Goal: Task Accomplishment & Management: Use online tool/utility

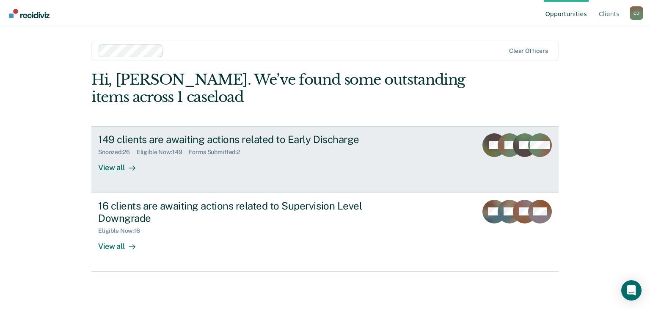
click at [120, 175] on link "149 clients are awaiting actions related to Early Discharge Snoozed : 26 Eligib…" at bounding box center [324, 159] width 467 height 67
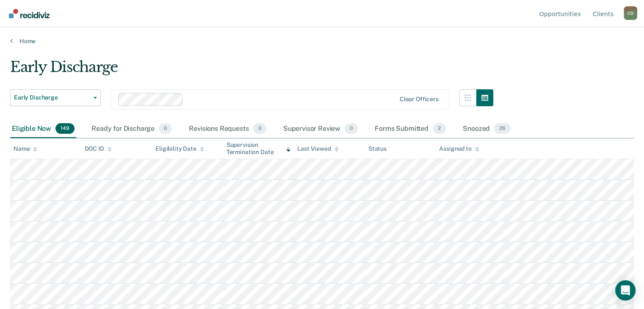
click at [37, 149] on icon at bounding box center [35, 149] width 4 height 6
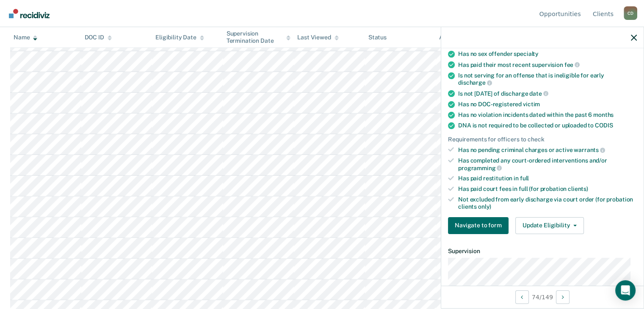
scroll to position [169, 0]
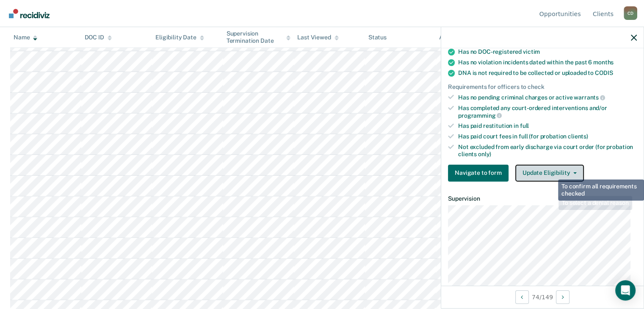
click at [549, 170] on button "Update Eligibility" at bounding box center [549, 173] width 69 height 17
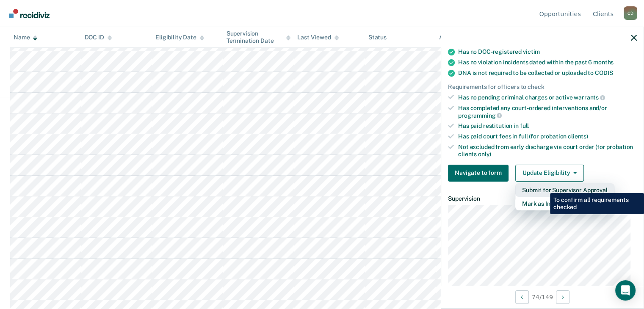
click at [543, 187] on button "Submit for Supervisor Approval" at bounding box center [564, 190] width 99 height 14
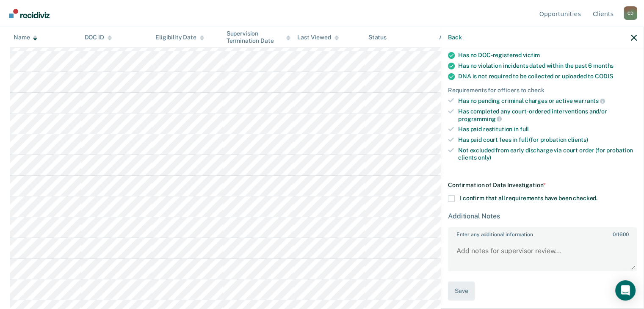
scroll to position [165, 0]
click at [450, 195] on span at bounding box center [451, 198] width 7 height 7
click at [597, 195] on input "I confirm that all requirements have been checked." at bounding box center [597, 195] width 0 height 0
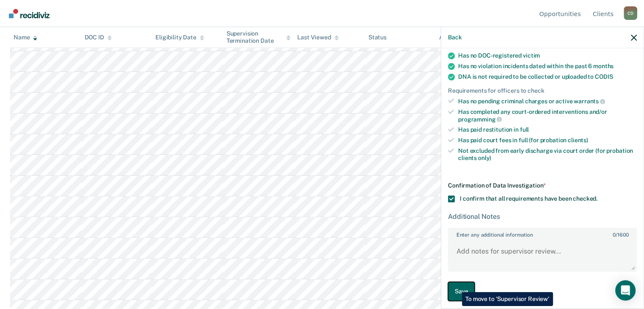
click at [455, 286] on button "Save" at bounding box center [461, 291] width 27 height 19
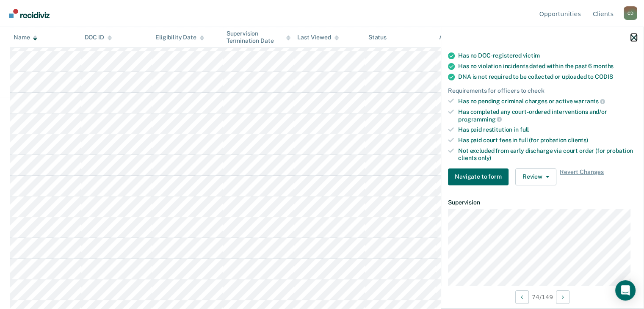
click at [634, 39] on icon "button" at bounding box center [633, 38] width 6 height 6
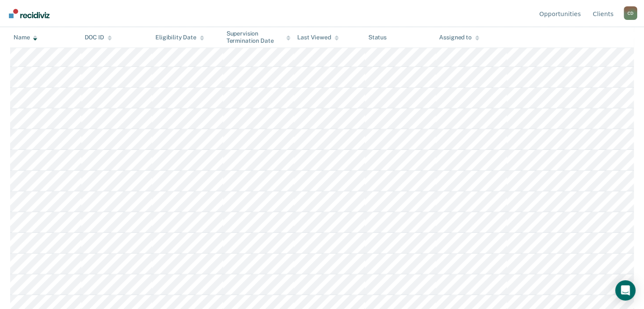
scroll to position [488, 0]
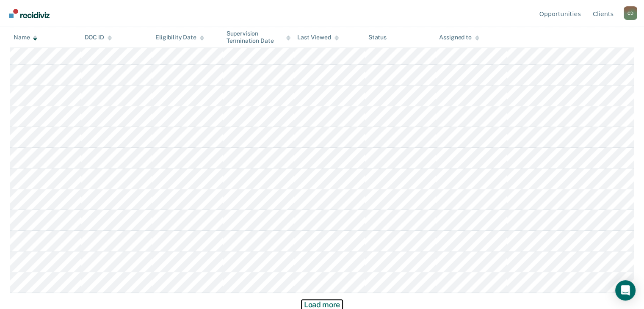
click at [330, 304] on button "Load more" at bounding box center [321, 305] width 41 height 10
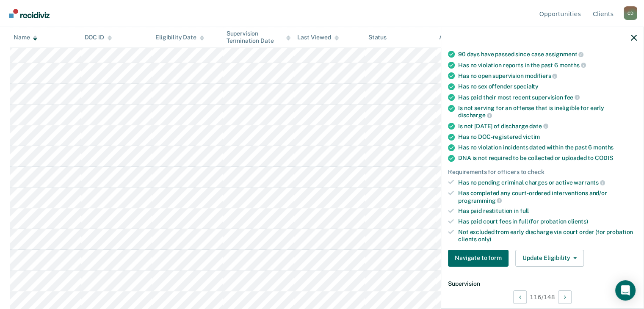
scroll to position [169, 0]
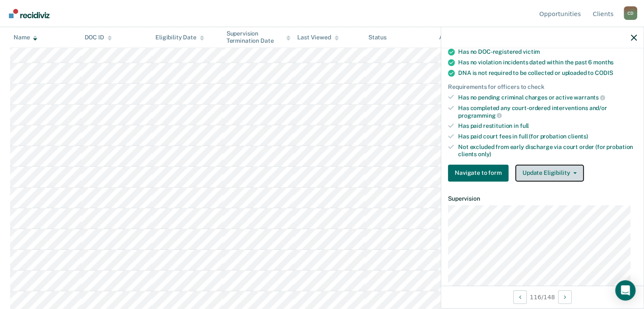
click at [542, 165] on button "Update Eligibility" at bounding box center [549, 173] width 69 height 17
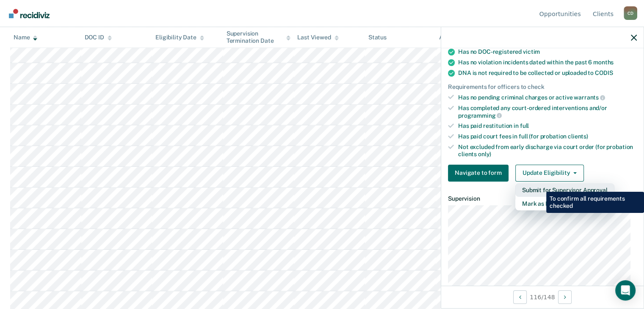
click at [539, 185] on button "Submit for Supervisor Approval" at bounding box center [564, 190] width 99 height 14
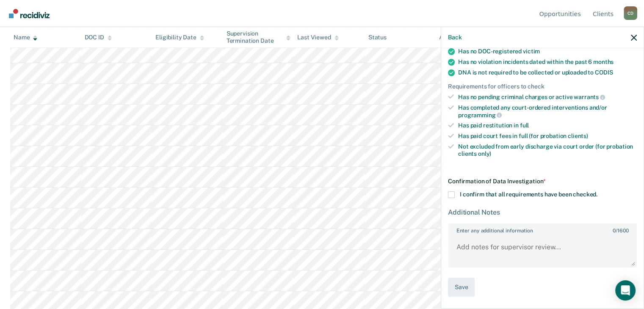
scroll to position [166, 0]
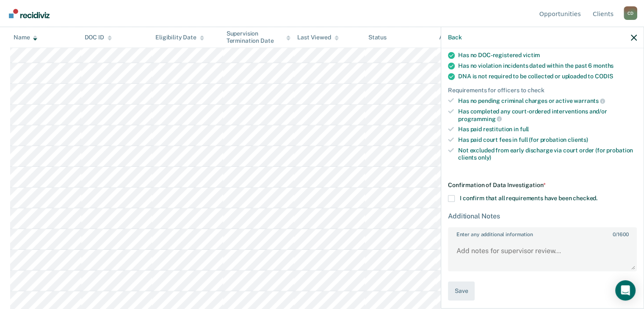
click at [449, 195] on span at bounding box center [451, 198] width 7 height 7
click at [597, 195] on input "I confirm that all requirements have been checked." at bounding box center [597, 195] width 0 height 0
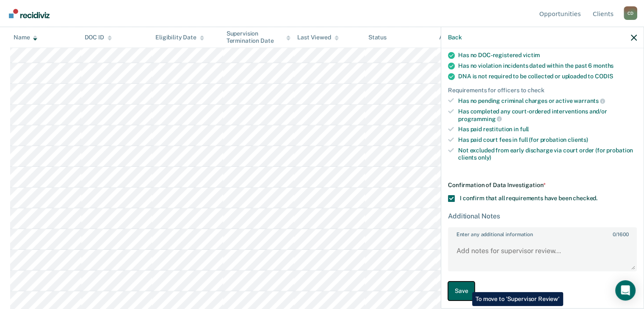
click at [465, 286] on button "Save" at bounding box center [461, 290] width 27 height 19
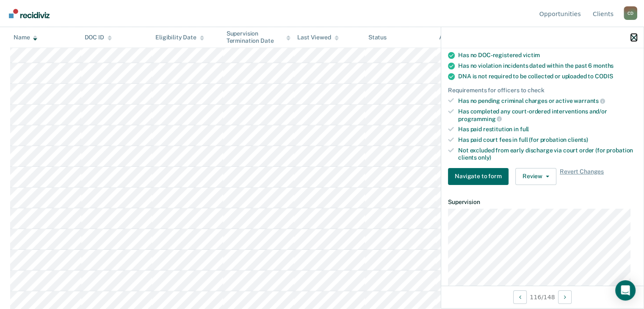
click at [633, 34] on button "button" at bounding box center [633, 37] width 6 height 7
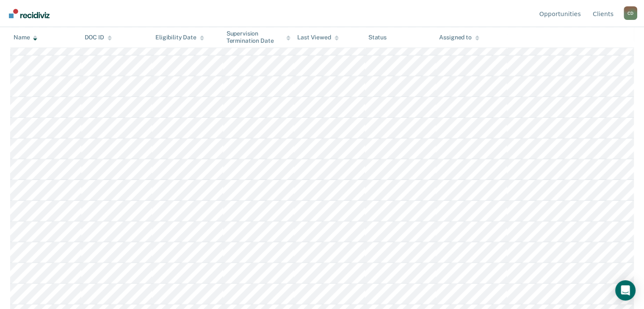
scroll to position [1110, 0]
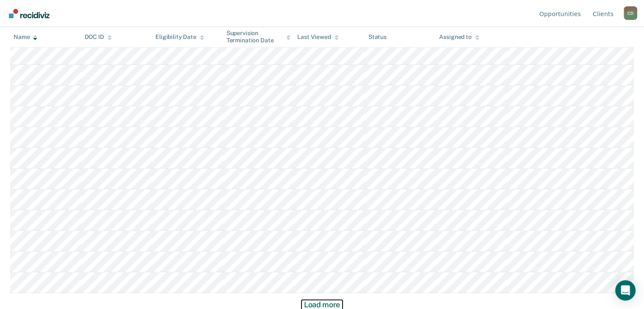
click at [328, 302] on button "Load more" at bounding box center [321, 305] width 41 height 10
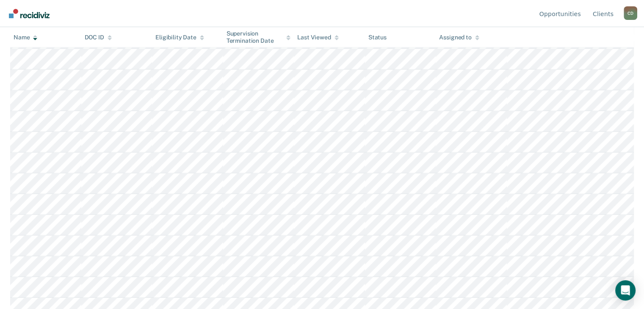
scroll to position [1732, 0]
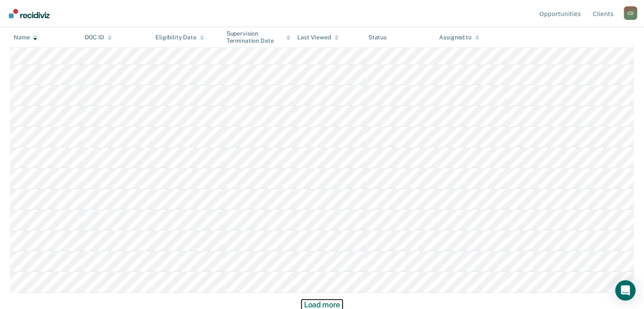
click at [337, 302] on button "Load more" at bounding box center [321, 305] width 41 height 10
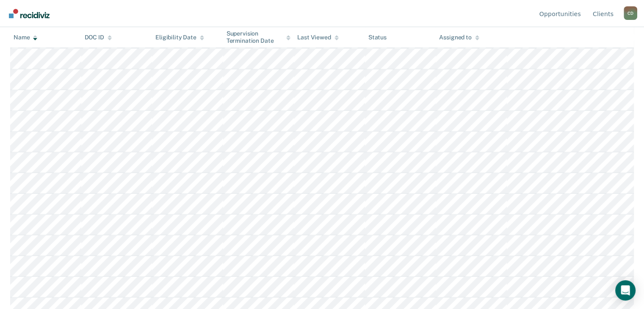
scroll to position [2354, 0]
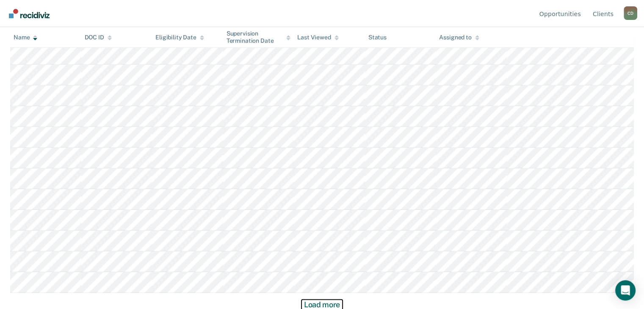
click at [322, 303] on button "Load more" at bounding box center [321, 305] width 41 height 10
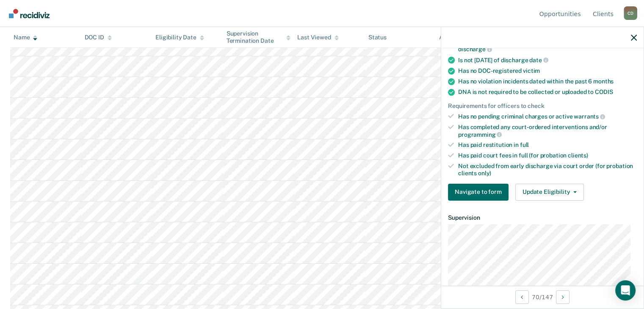
scroll to position [169, 0]
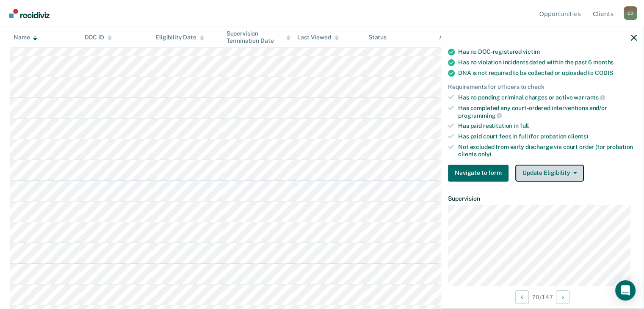
drag, startPoint x: 531, startPoint y: 166, endPoint x: 538, endPoint y: 180, distance: 15.1
click at [531, 166] on button "Update Eligibility" at bounding box center [549, 173] width 69 height 17
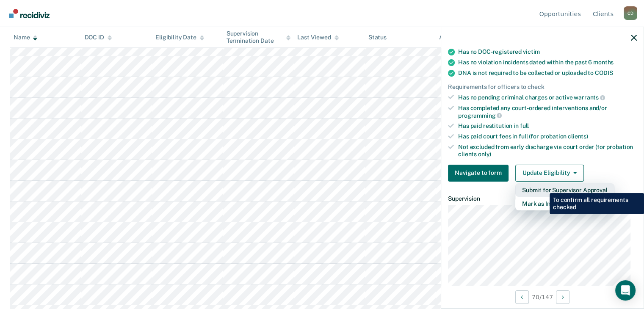
click at [543, 187] on button "Submit for Supervisor Approval" at bounding box center [564, 190] width 99 height 14
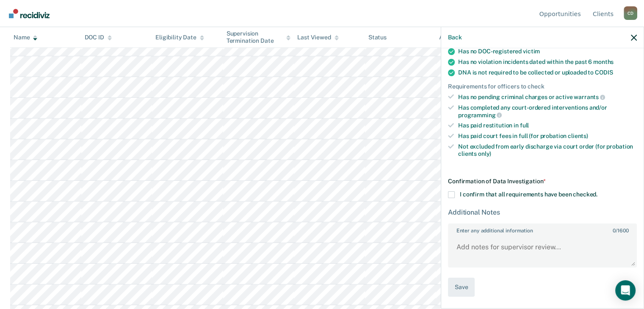
scroll to position [166, 0]
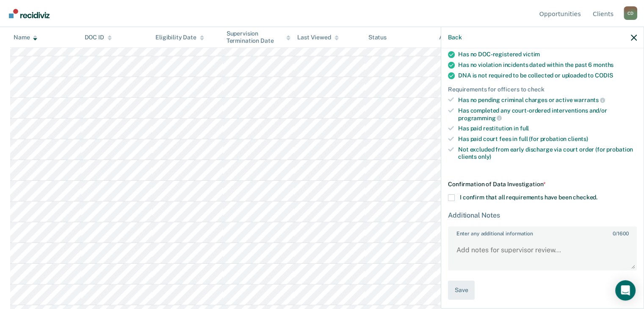
click at [448, 194] on span at bounding box center [451, 197] width 7 height 7
click at [597, 194] on input "I confirm that all requirements have been checked." at bounding box center [597, 194] width 0 height 0
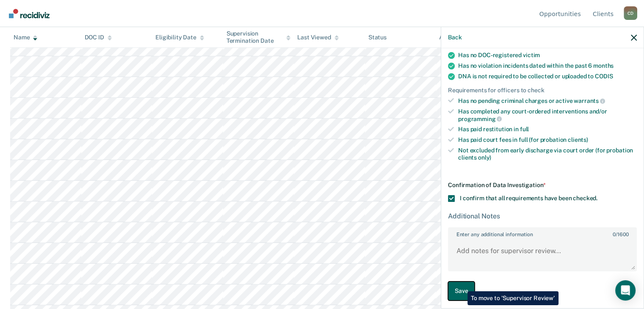
click at [461, 285] on button "Save" at bounding box center [461, 290] width 27 height 19
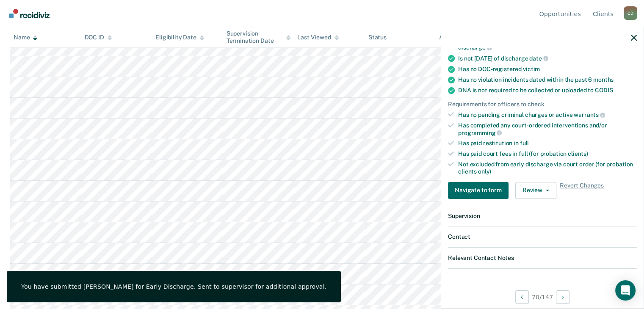
scroll to position [227, 0]
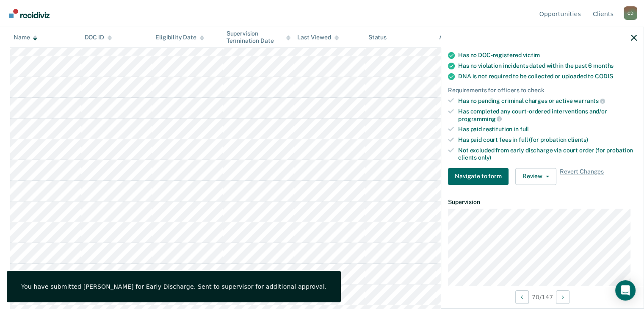
click at [633, 33] on div at bounding box center [542, 37] width 202 height 21
click at [630, 34] on button "button" at bounding box center [633, 37] width 6 height 7
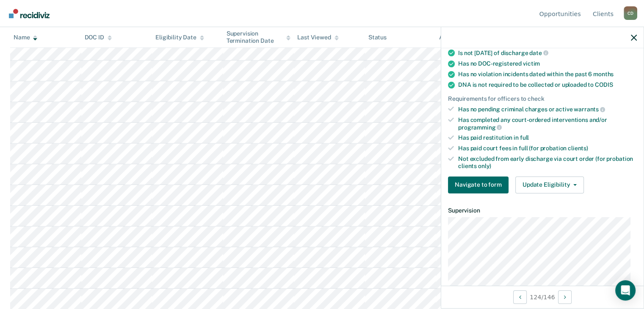
scroll to position [169, 0]
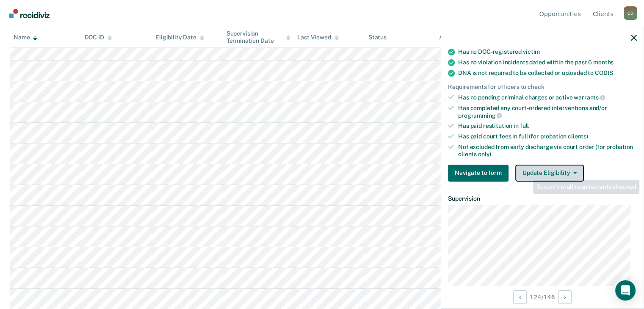
click at [539, 171] on button "Update Eligibility" at bounding box center [549, 173] width 69 height 17
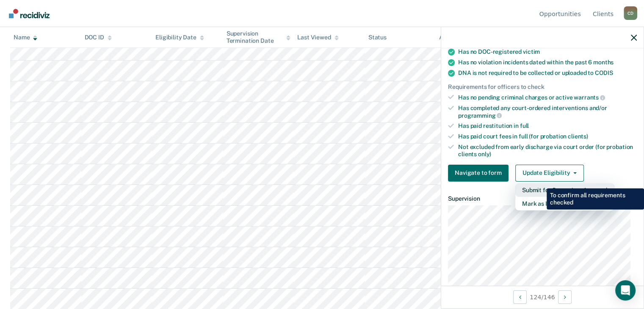
click at [540, 183] on button "Submit for Supervisor Approval" at bounding box center [564, 190] width 99 height 14
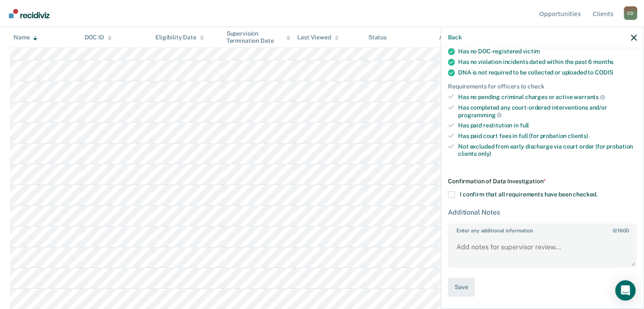
scroll to position [166, 0]
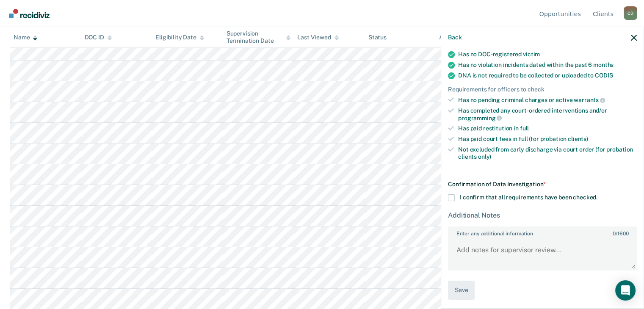
drag, startPoint x: 448, startPoint y: 192, endPoint x: 459, endPoint y: 271, distance: 79.9
click at [449, 194] on span at bounding box center [451, 197] width 7 height 7
click at [597, 194] on input "I confirm that all requirements have been checked." at bounding box center [597, 194] width 0 height 0
click at [463, 286] on button "Save" at bounding box center [461, 290] width 27 height 19
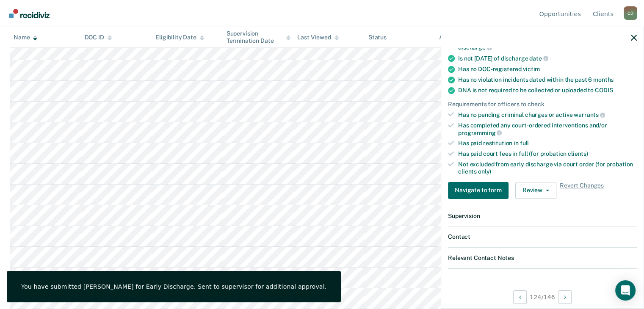
scroll to position [1093, 0]
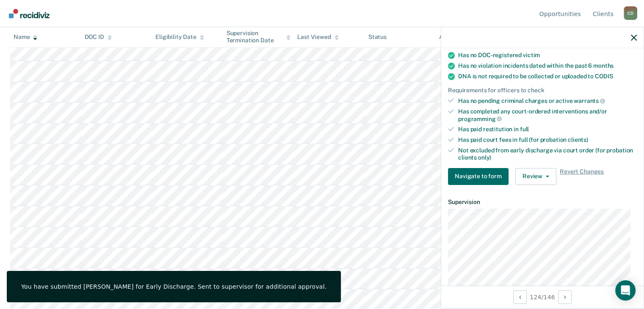
click at [637, 33] on div at bounding box center [542, 37] width 202 height 21
click at [632, 37] on icon "button" at bounding box center [633, 38] width 6 height 6
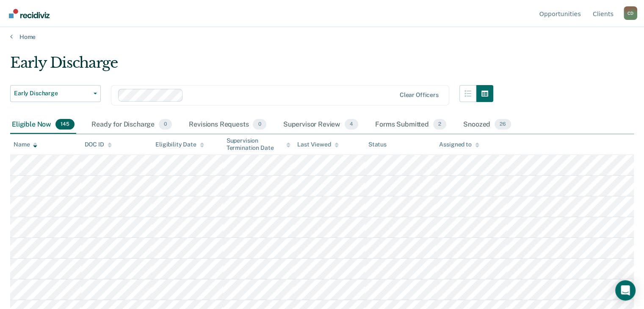
scroll to position [0, 0]
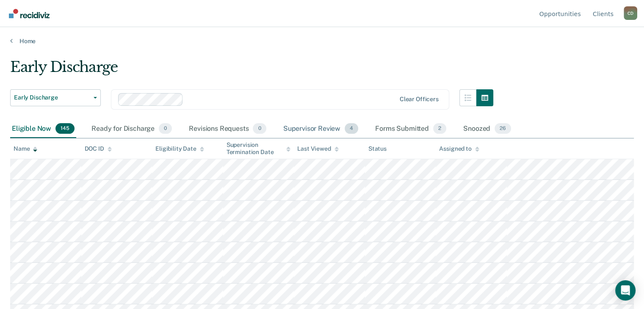
click at [318, 124] on div "Supervisor Review 4" at bounding box center [320, 129] width 79 height 19
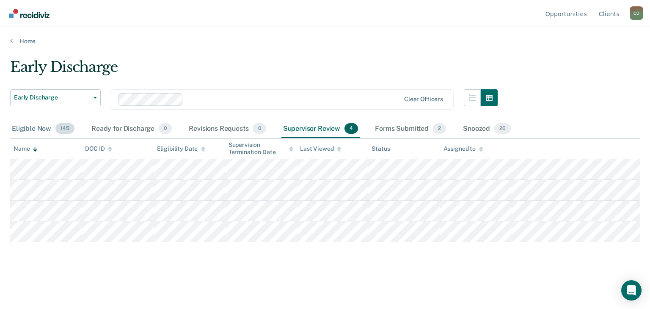
click at [26, 131] on div "Eligible Now 145" at bounding box center [43, 129] width 66 height 19
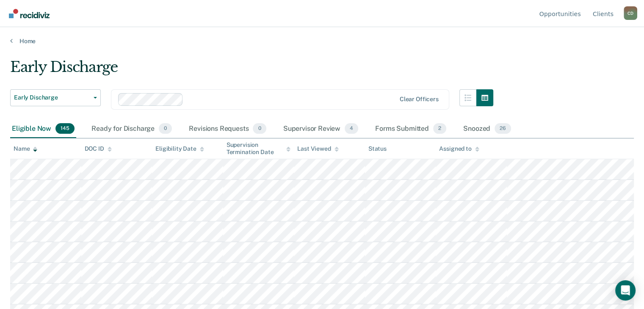
click at [171, 150] on div "Eligibility Date" at bounding box center [179, 148] width 49 height 7
click at [185, 147] on div "Eligibility Date" at bounding box center [179, 148] width 49 height 7
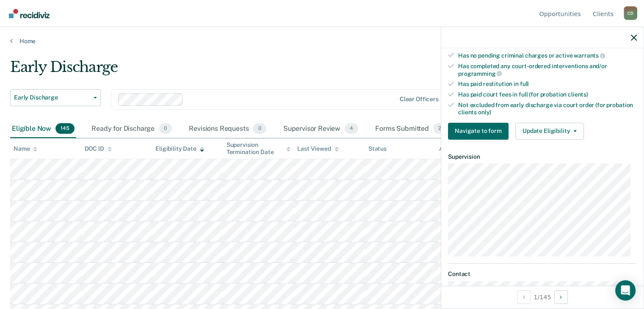
scroll to position [212, 0]
click at [541, 123] on button "Update Eligibility" at bounding box center [549, 130] width 69 height 17
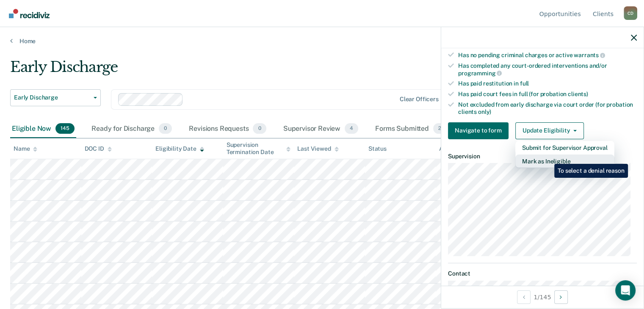
click at [547, 157] on button "Mark as Ineligible" at bounding box center [564, 161] width 99 height 14
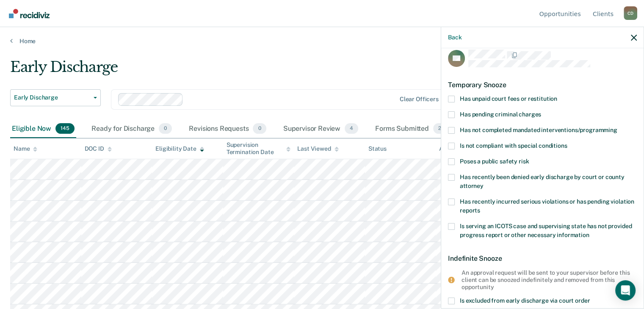
scroll to position [0, 0]
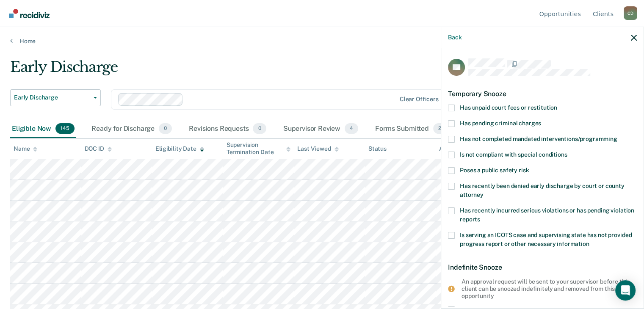
click at [450, 138] on span at bounding box center [451, 139] width 7 height 7
click at [617, 136] on input "Has not completed mandated interventions/programming" at bounding box center [617, 136] width 0 height 0
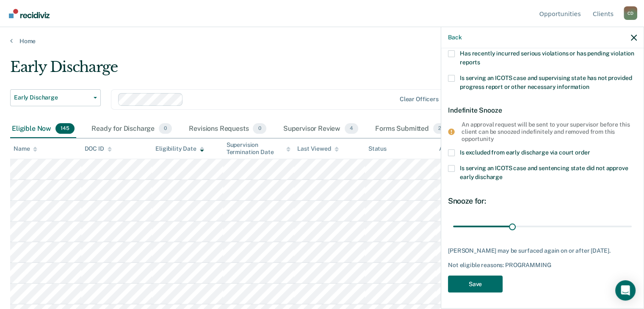
scroll to position [42, 0]
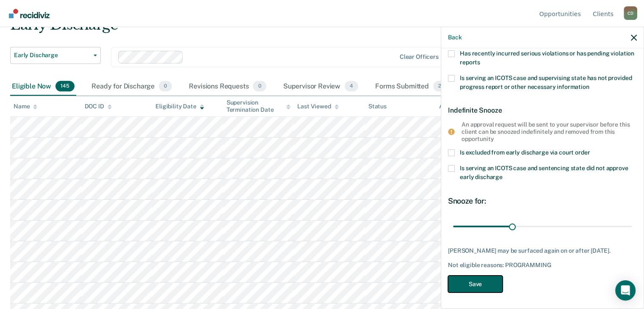
click at [482, 281] on button "Save" at bounding box center [475, 283] width 55 height 17
click at [630, 36] on div "Back" at bounding box center [542, 37] width 202 height 21
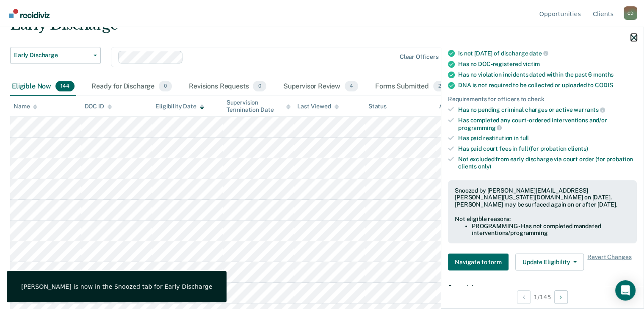
click at [636, 36] on icon "button" at bounding box center [633, 38] width 6 height 6
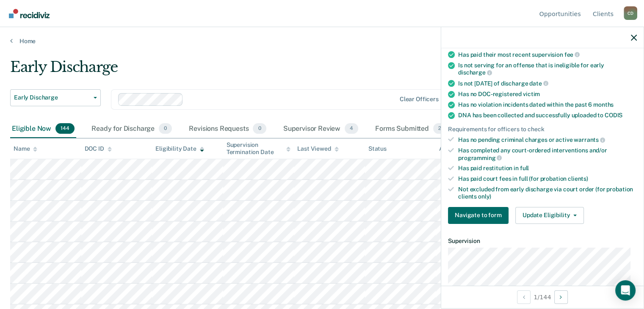
scroll to position [169, 0]
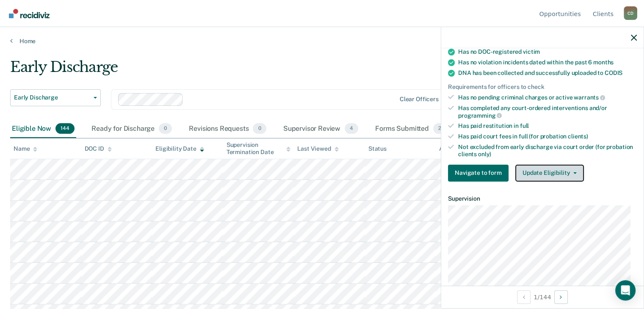
click at [561, 169] on button "Update Eligibility" at bounding box center [549, 173] width 69 height 17
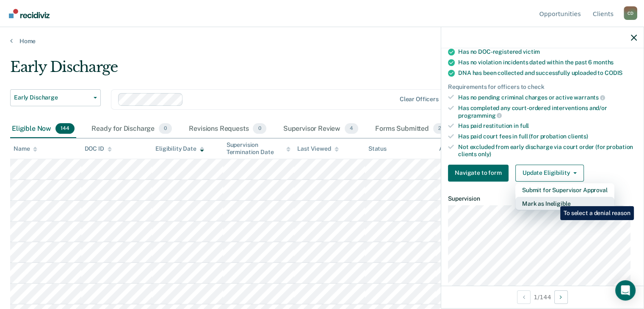
click at [553, 200] on button "Mark as Ineligible" at bounding box center [564, 204] width 99 height 14
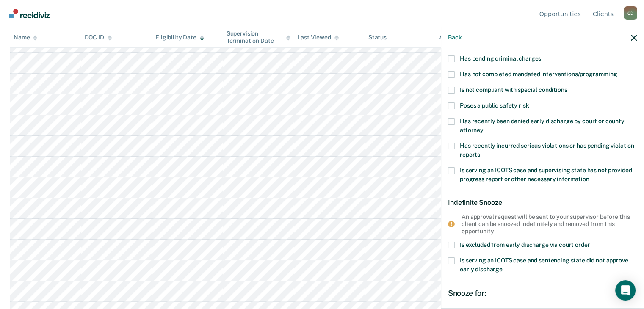
scroll to position [80, 0]
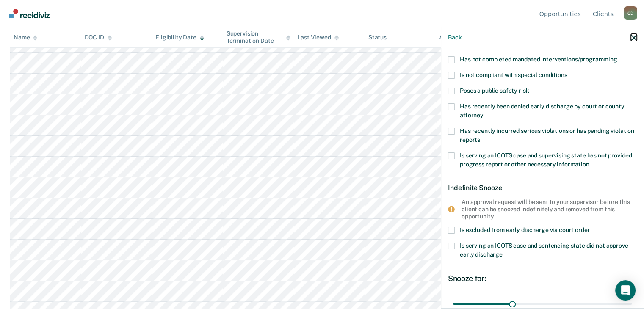
click at [632, 36] on icon "button" at bounding box center [633, 38] width 6 height 6
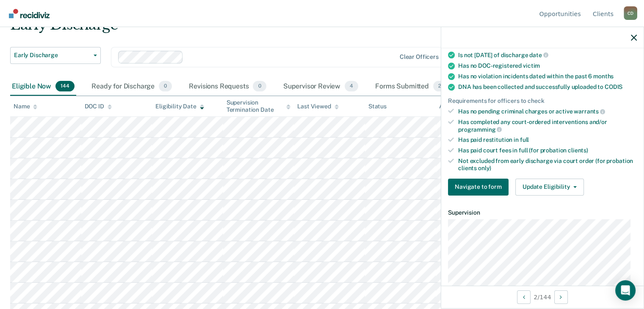
scroll to position [169, 0]
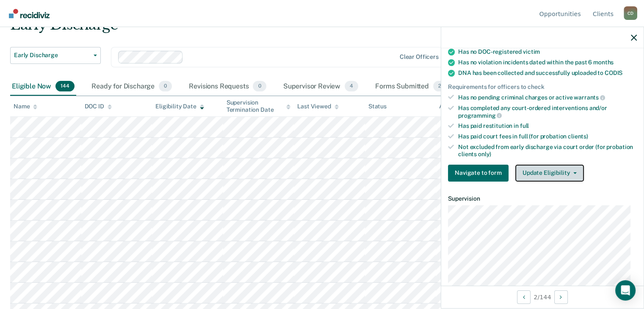
click at [554, 167] on button "Update Eligibility" at bounding box center [549, 173] width 69 height 17
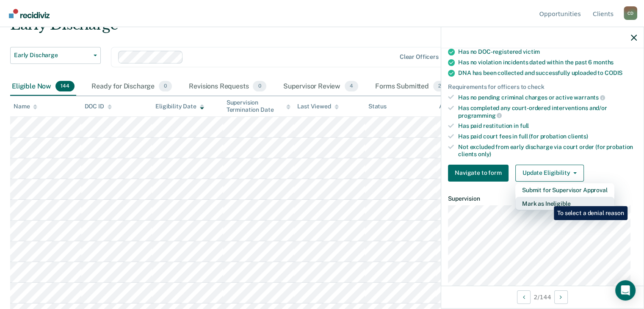
click at [547, 200] on button "Mark as Ineligible" at bounding box center [564, 204] width 99 height 14
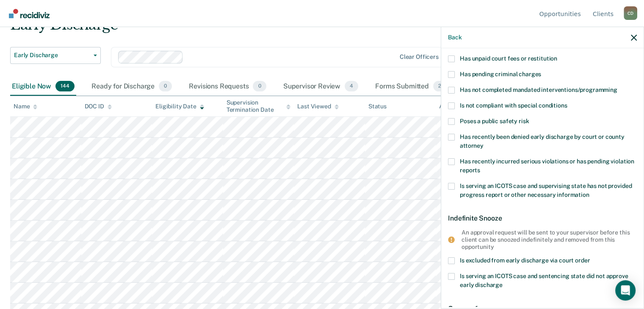
scroll to position [30, 0]
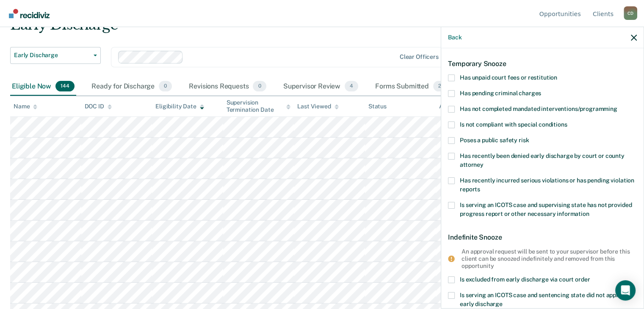
click at [455, 77] on label "Has unpaid court fees or restitution" at bounding box center [542, 78] width 189 height 9
click at [557, 74] on input "Has unpaid court fees or restitution" at bounding box center [557, 74] width 0 height 0
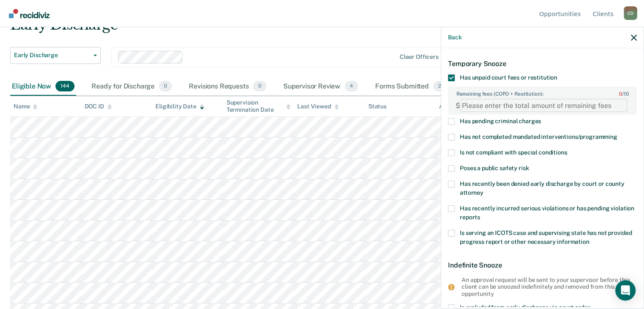
click at [504, 104] on FEESReasonInput "Remaining fees (COFO + Restitution): 0 / 10" at bounding box center [543, 106] width 167 height 14
type FEESReasonInput "2865.75"
drag, startPoint x: 613, startPoint y: 161, endPoint x: 610, endPoint y: 165, distance: 4.9
click at [613, 161] on div "Is not compliant with special conditions" at bounding box center [542, 157] width 189 height 16
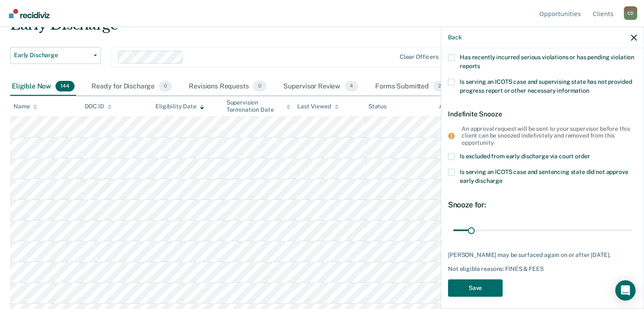
scroll to position [184, 0]
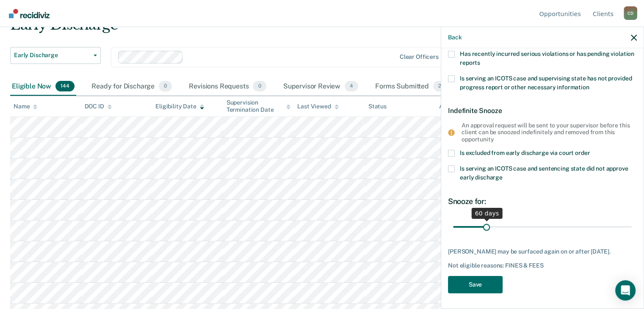
drag, startPoint x: 470, startPoint y: 227, endPoint x: 484, endPoint y: 226, distance: 14.0
type input "60"
click at [484, 226] on input "range" at bounding box center [542, 227] width 179 height 15
click at [481, 286] on button "Save" at bounding box center [475, 284] width 55 height 17
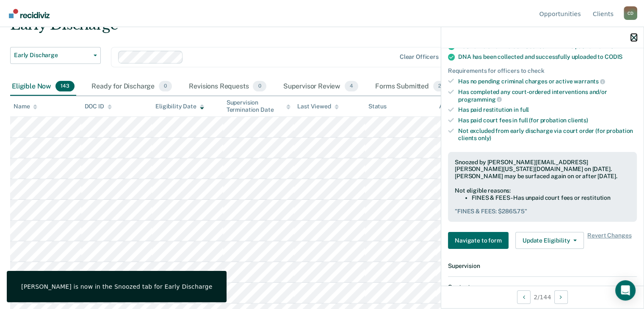
click at [631, 36] on icon "button" at bounding box center [633, 38] width 6 height 6
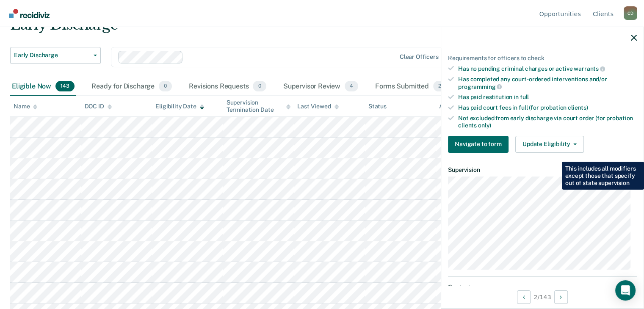
scroll to position [212, 0]
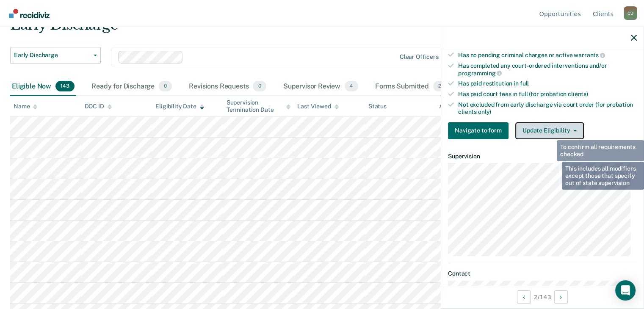
click at [550, 125] on button "Update Eligibility" at bounding box center [549, 130] width 69 height 17
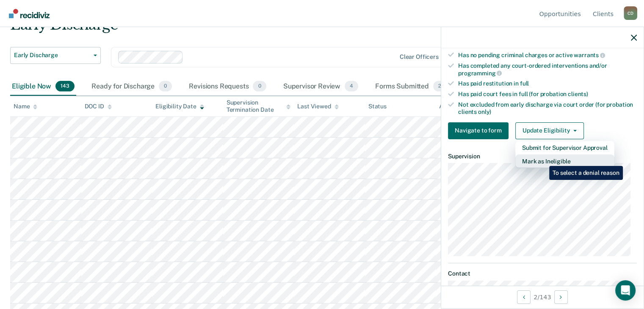
click at [542, 160] on button "Mark as Ineligible" at bounding box center [564, 161] width 99 height 14
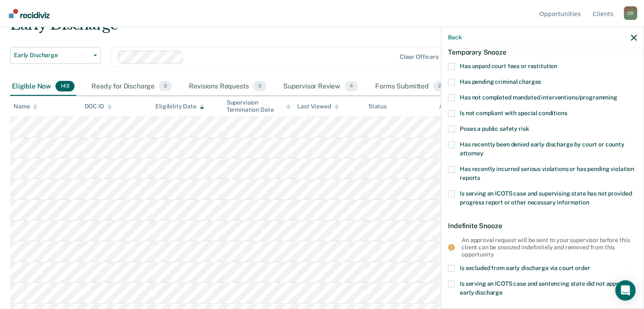
scroll to position [37, 0]
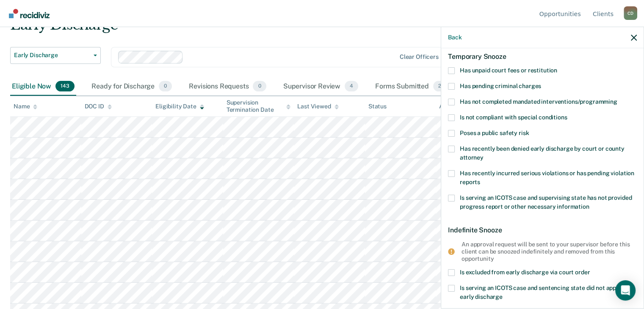
click at [455, 69] on label "Has unpaid court fees or restitution" at bounding box center [542, 71] width 189 height 9
click at [557, 67] on input "Has unpaid court fees or restitution" at bounding box center [557, 67] width 0 height 0
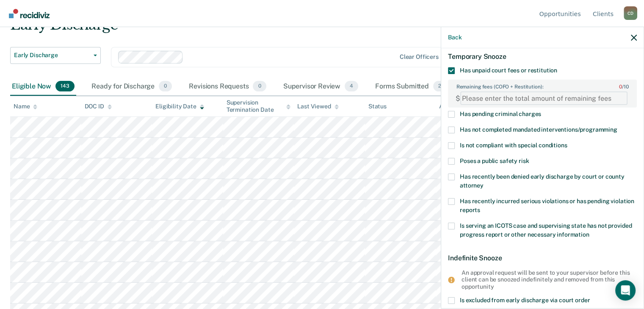
click at [507, 98] on FEESReasonInput "Remaining fees (COFO + Restitution): 0 / 10" at bounding box center [543, 98] width 167 height 14
type FEESReasonInput "1562.63"
drag, startPoint x: 599, startPoint y: 127, endPoint x: 599, endPoint y: 138, distance: 11.0
click at [599, 127] on span "Has not completed mandated interventions/programming" at bounding box center [537, 129] width 157 height 7
click at [617, 127] on input "Has not completed mandated interventions/programming" at bounding box center [617, 127] width 0 height 0
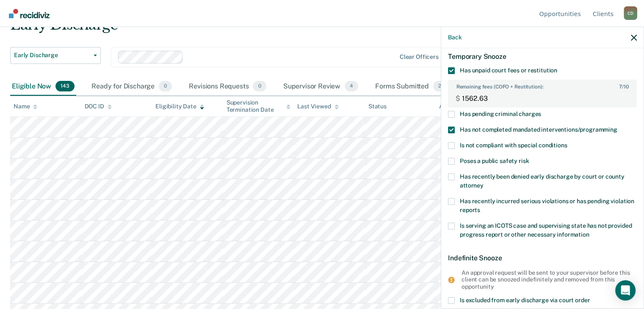
click at [514, 128] on span "Has not completed mandated interventions/programming" at bounding box center [537, 129] width 157 height 7
click at [617, 127] on input "Has not completed mandated interventions/programming" at bounding box center [617, 127] width 0 height 0
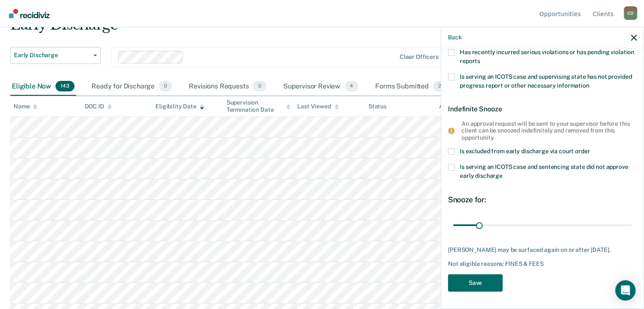
scroll to position [192, 0]
drag, startPoint x: 478, startPoint y: 219, endPoint x: 499, endPoint y: 220, distance: 21.6
click at [499, 220] on input "range" at bounding box center [542, 225] width 179 height 15
type input "60"
click at [500, 219] on input "range" at bounding box center [542, 225] width 179 height 15
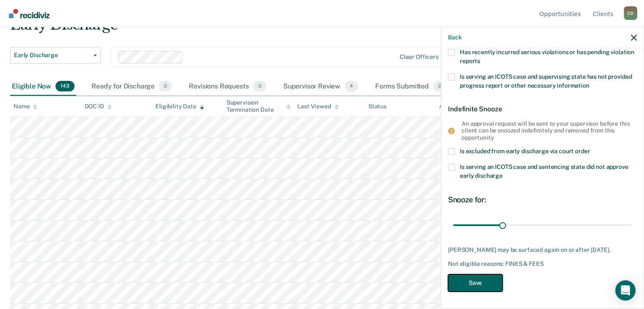
click at [477, 283] on button "Save" at bounding box center [475, 282] width 55 height 17
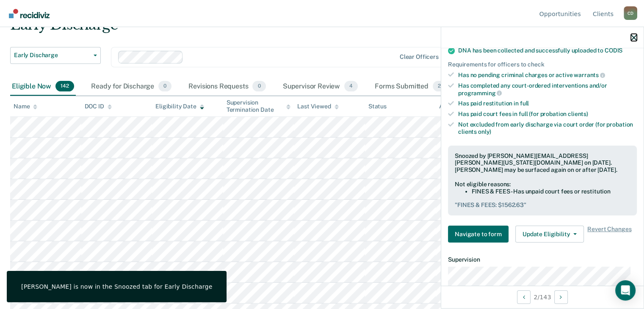
click at [633, 39] on icon "button" at bounding box center [633, 38] width 6 height 6
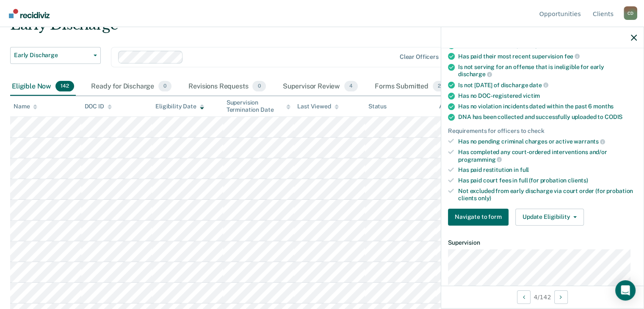
scroll to position [127, 0]
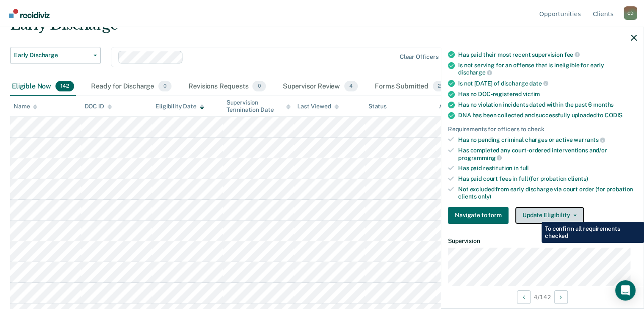
click at [536, 214] on button "Update Eligibility" at bounding box center [549, 215] width 69 height 17
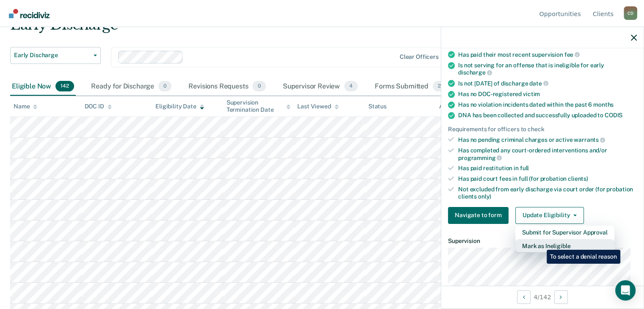
click at [540, 243] on button "Mark as Ineligible" at bounding box center [564, 246] width 99 height 14
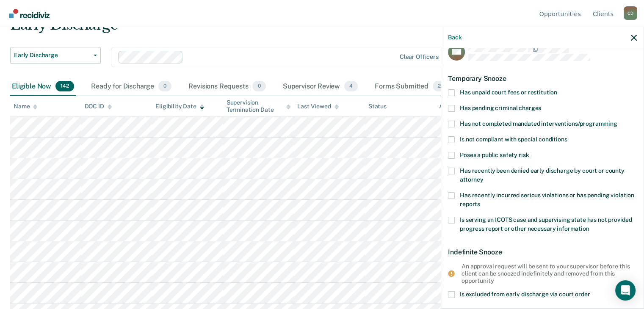
scroll to position [0, 0]
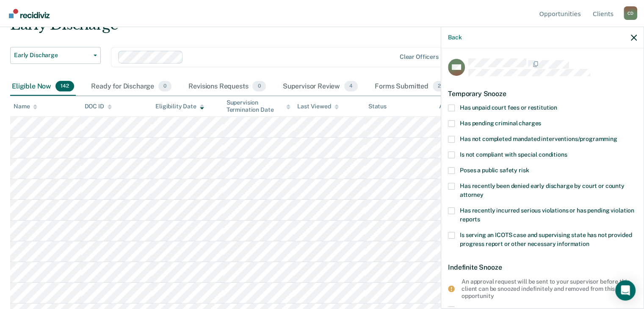
click at [451, 105] on span at bounding box center [451, 108] width 7 height 7
click at [557, 105] on input "Has unpaid court fees or restitution" at bounding box center [557, 105] width 0 height 0
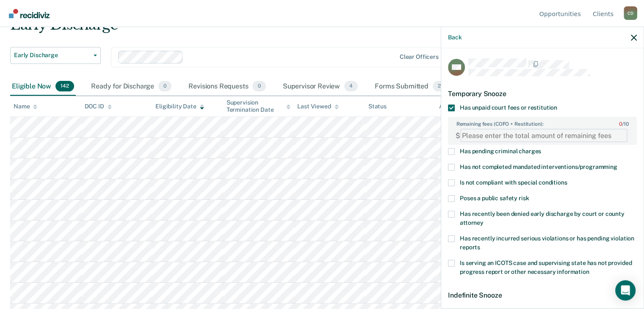
click at [509, 136] on FEESReasonInput "Remaining fees (COFO + Restitution): 0 / 10" at bounding box center [543, 136] width 167 height 14
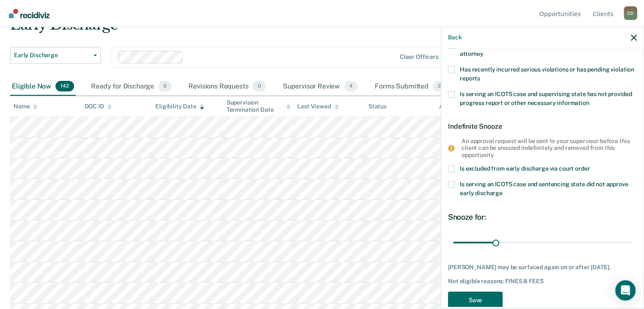
scroll to position [169, 0]
type FEESReasonInput "2276.84"
drag, startPoint x: 495, startPoint y: 241, endPoint x: 533, endPoint y: 243, distance: 37.7
type input "60"
click at [533, 243] on input "range" at bounding box center [542, 242] width 179 height 15
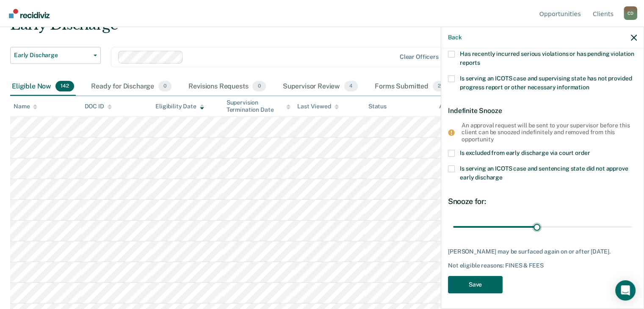
scroll to position [192, 0]
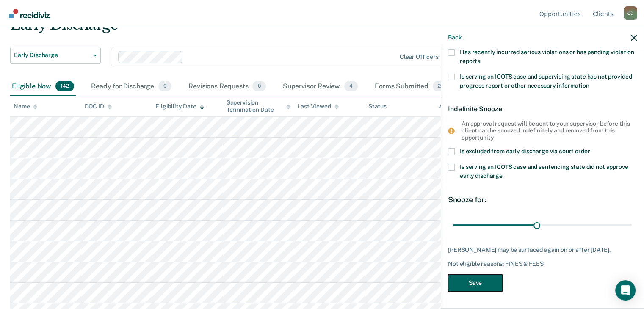
click at [488, 282] on button "Save" at bounding box center [475, 282] width 55 height 17
click at [633, 37] on icon "button" at bounding box center [633, 38] width 6 height 6
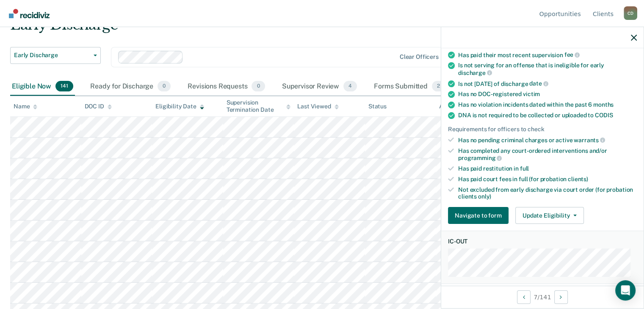
scroll to position [169, 0]
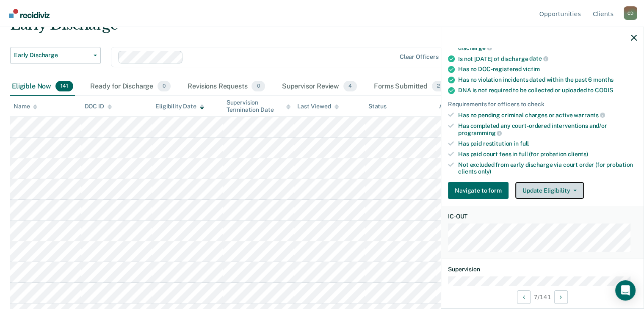
click at [560, 189] on button "Update Eligibility" at bounding box center [549, 190] width 69 height 17
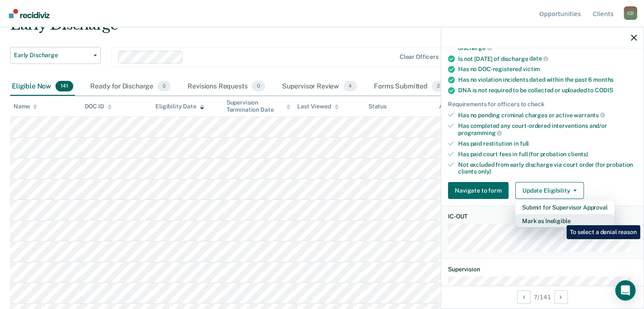
click at [560, 219] on button "Mark as Ineligible" at bounding box center [564, 221] width 99 height 14
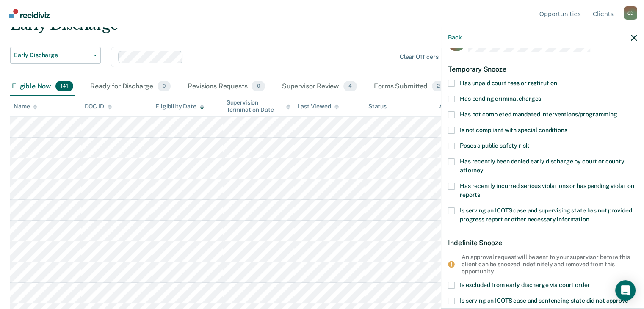
scroll to position [0, 0]
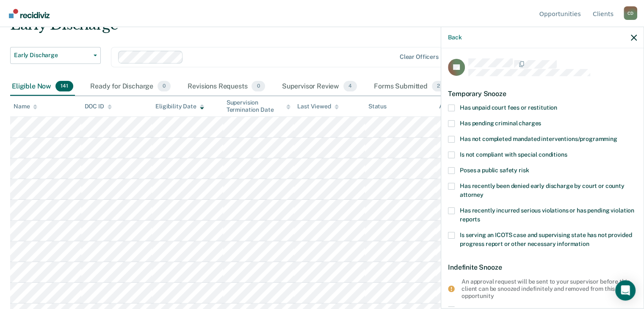
click at [450, 137] on span at bounding box center [451, 139] width 7 height 7
click at [617, 136] on input "Has not completed mandated interventions/programming" at bounding box center [617, 136] width 0 height 0
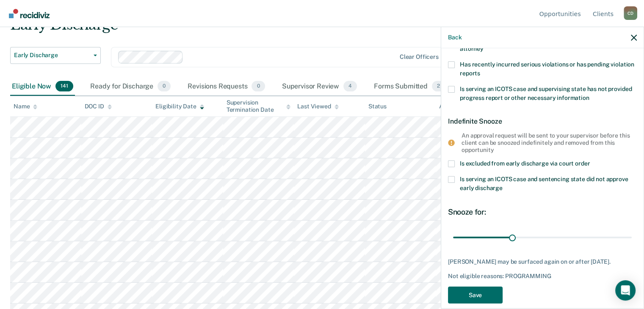
scroll to position [157, 0]
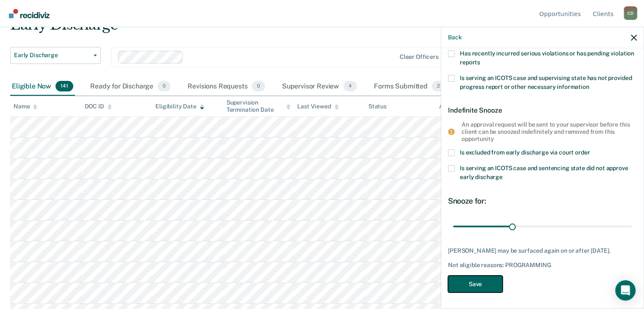
drag, startPoint x: 481, startPoint y: 283, endPoint x: 645, endPoint y: 109, distance: 239.1
click at [481, 283] on button "Save" at bounding box center [475, 283] width 55 height 17
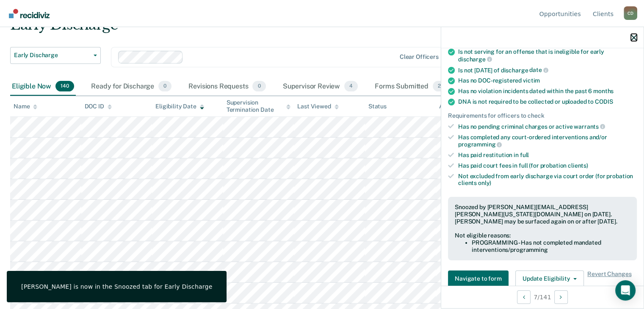
click at [634, 37] on icon "button" at bounding box center [633, 38] width 6 height 6
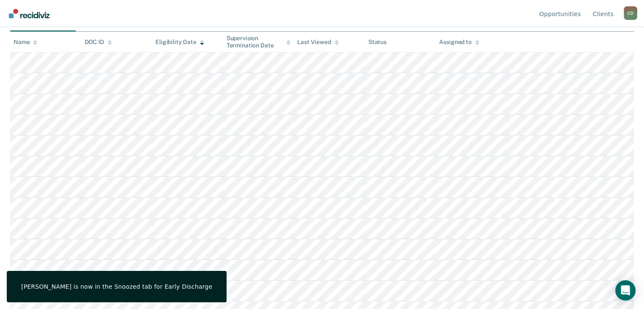
scroll to position [127, 0]
